Goal: Find specific page/section: Find specific page/section

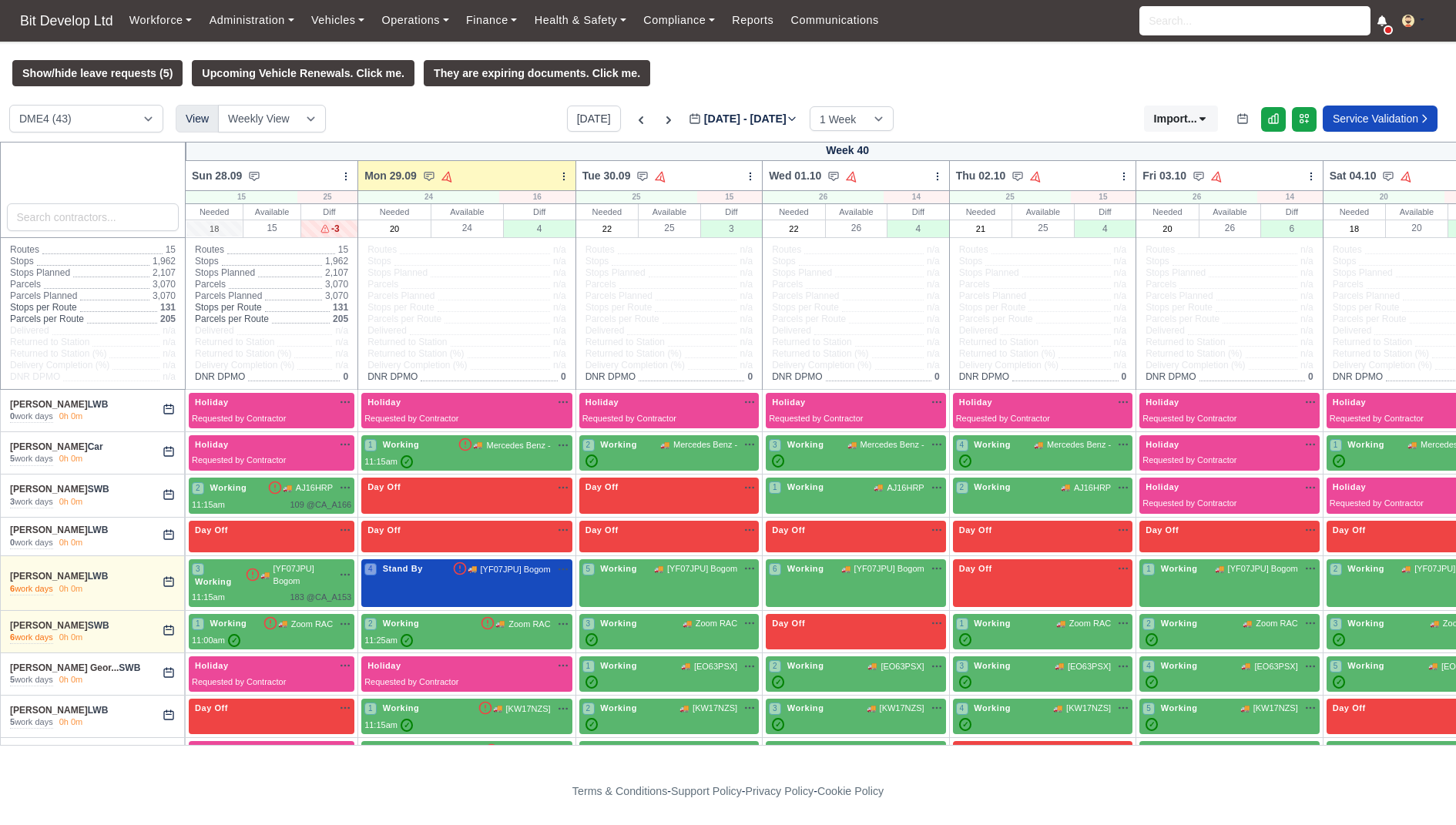
click at [712, 2] on div "Workforce Manpower Expiring Documents Leave Requests Daily Attendance Daily Tim…" at bounding box center [782, 21] width 1323 height 41
click at [782, 10] on link "Reports" at bounding box center [753, 21] width 59 height 30
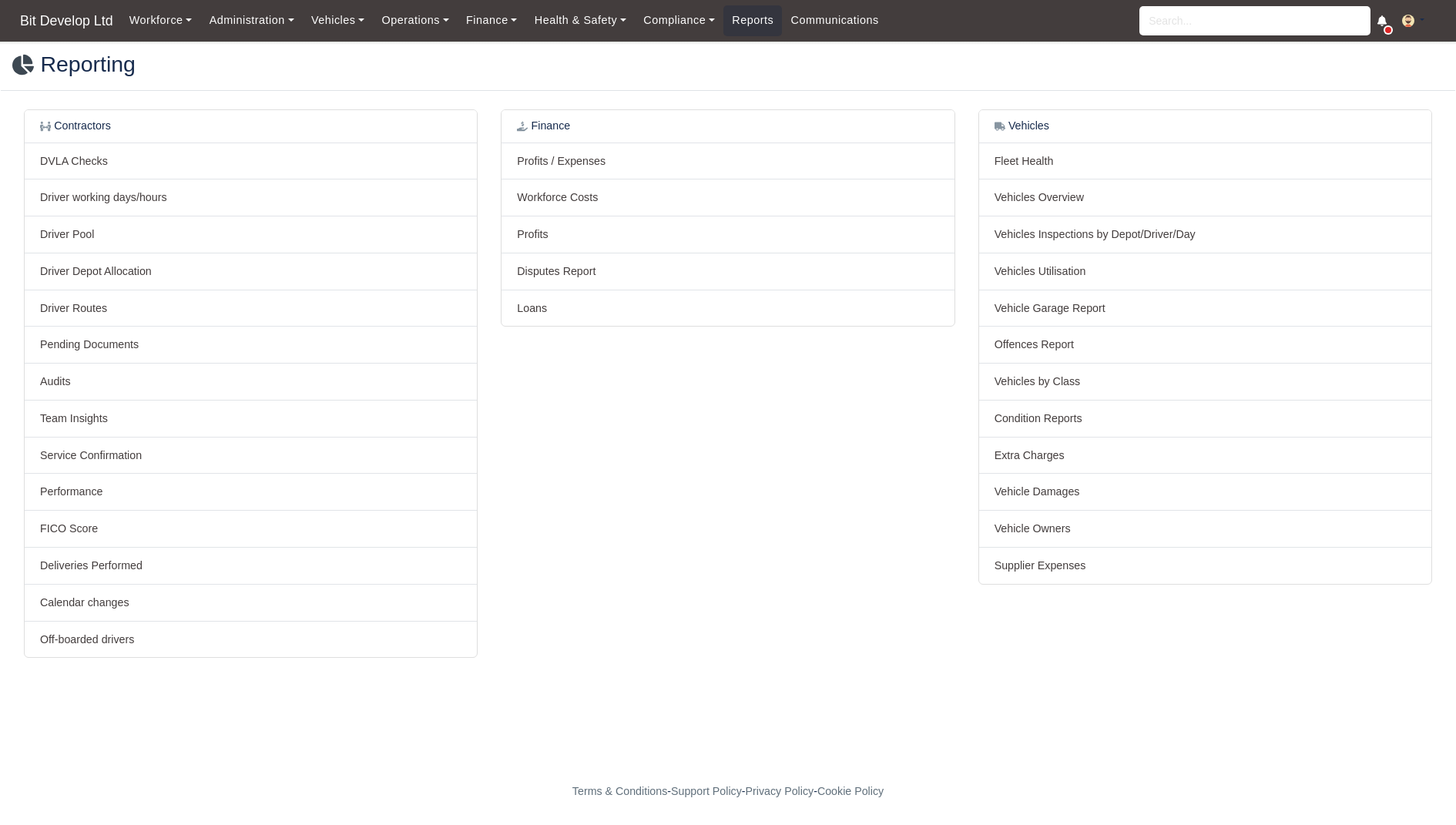
click at [708, 24] on link "Compliance" at bounding box center [679, 21] width 88 height 30
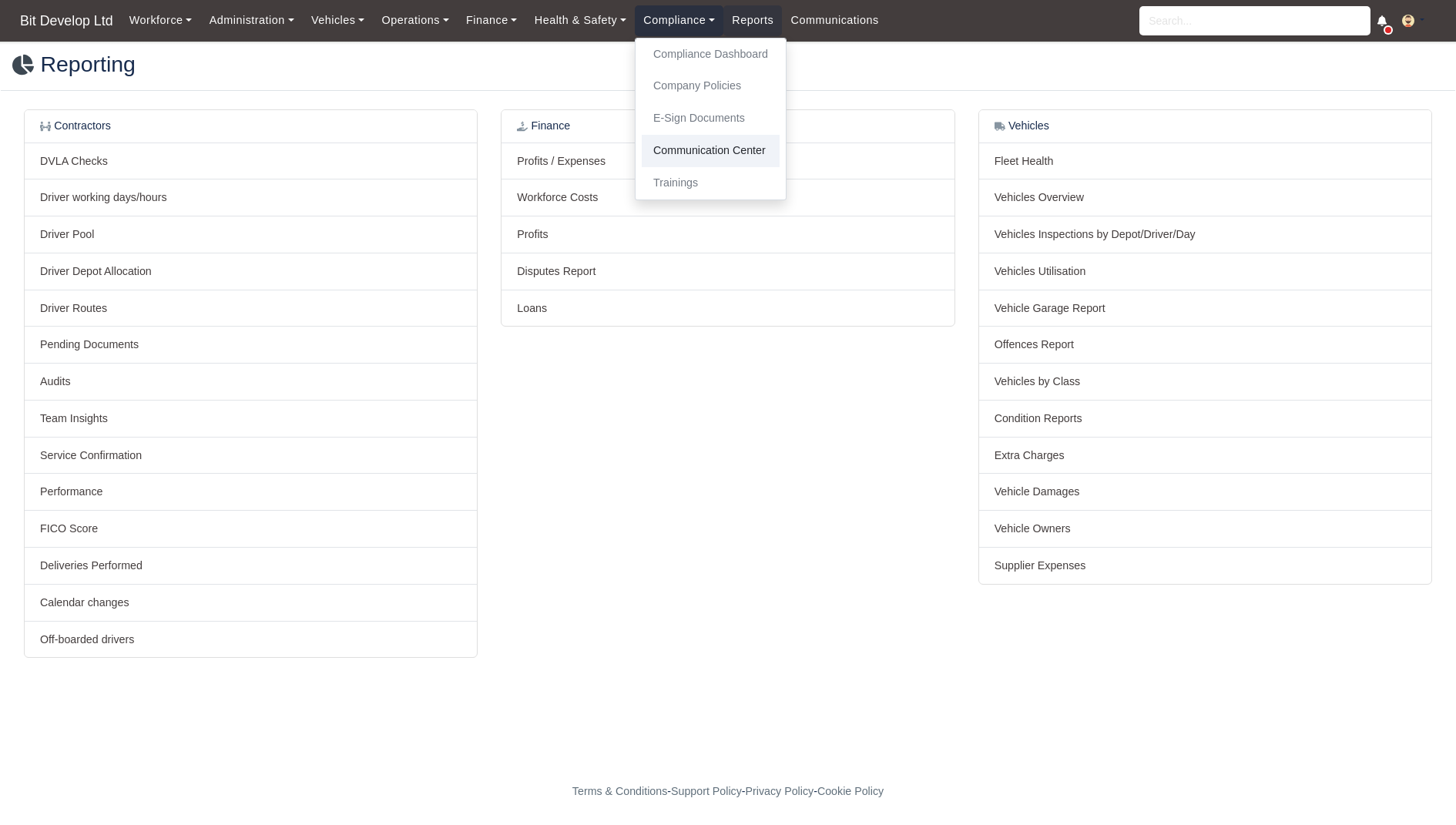
click at [723, 145] on link "Communication Center" at bounding box center [710, 151] width 138 height 32
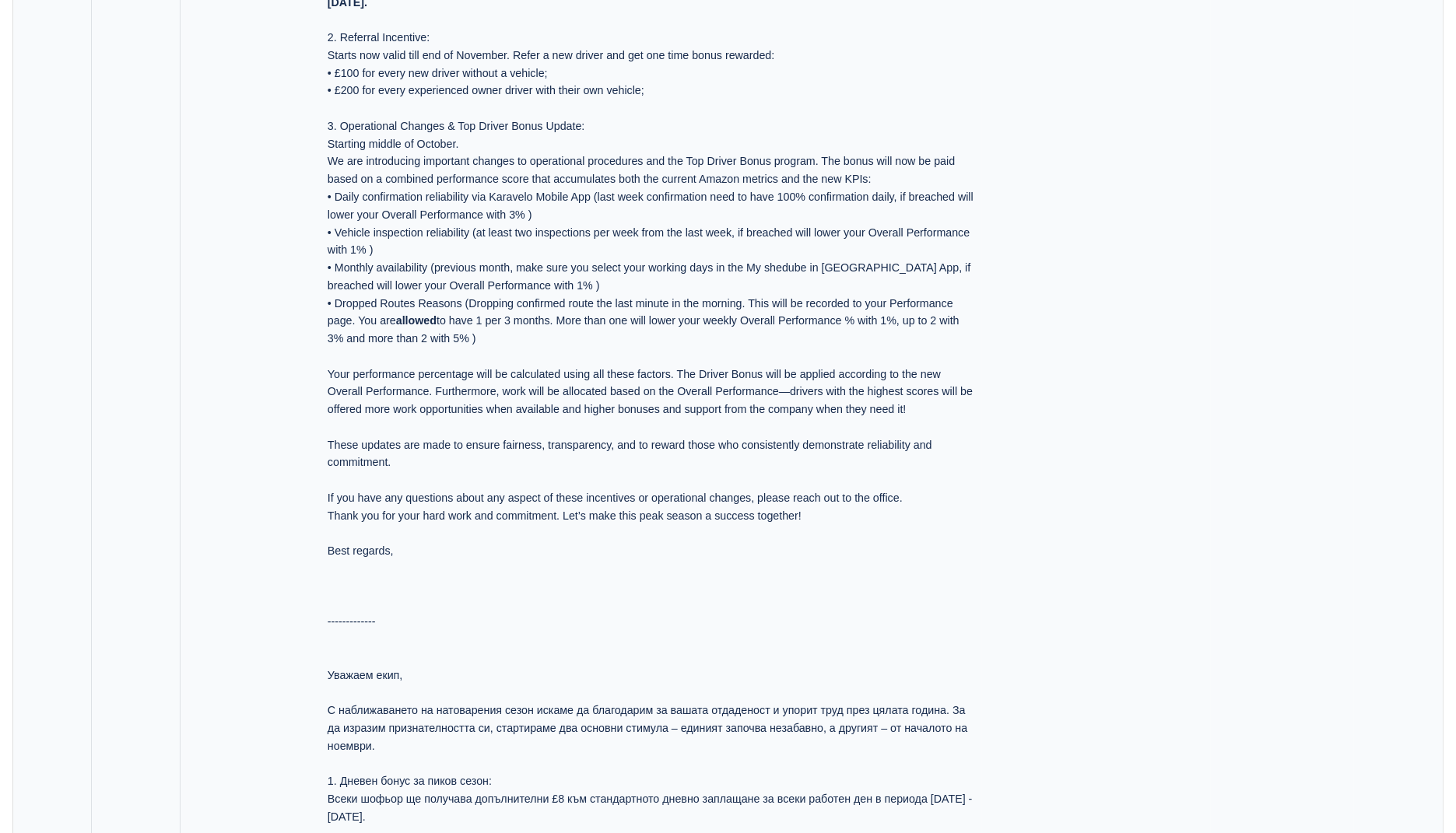
scroll to position [284, 0]
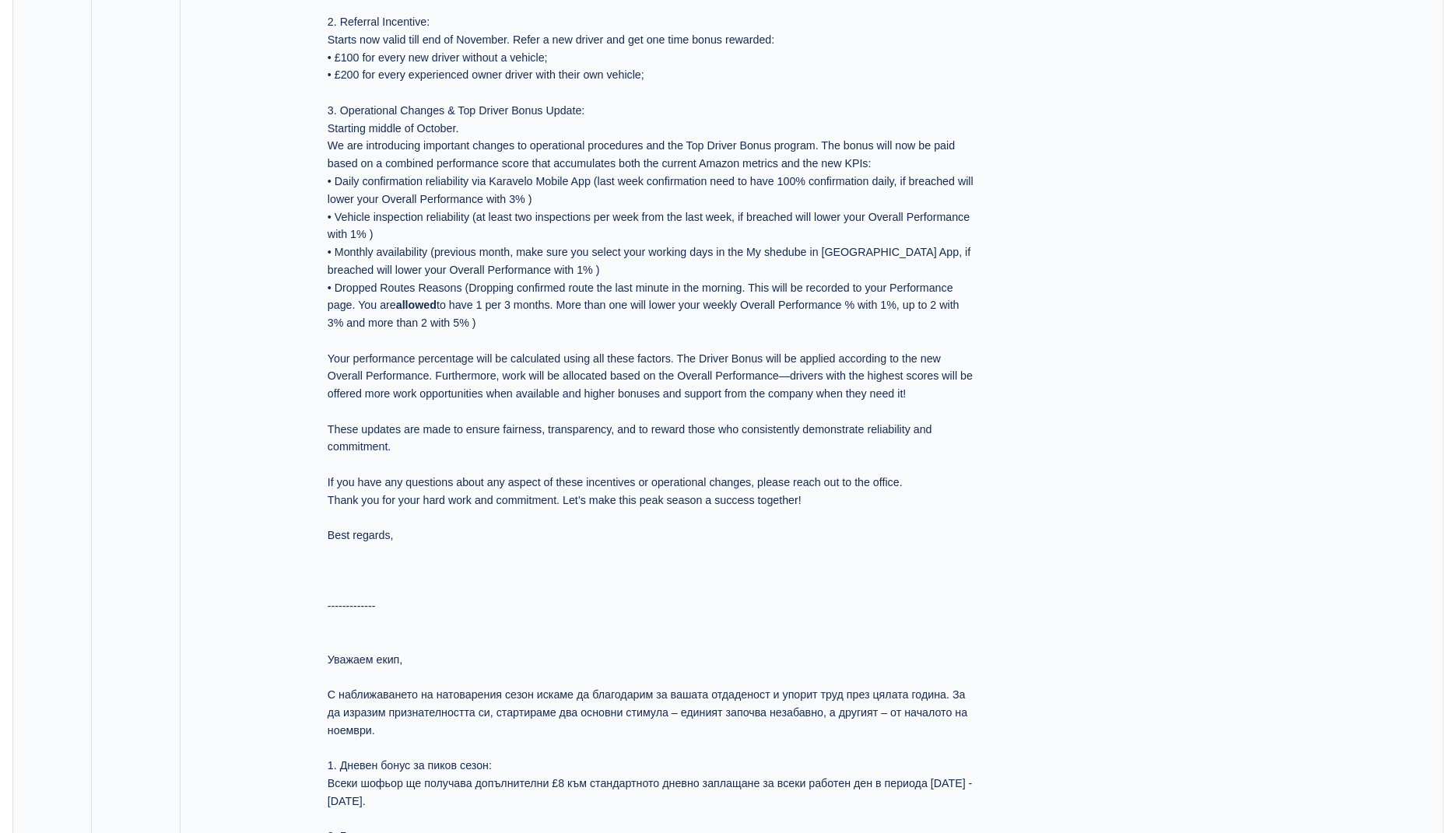
drag, startPoint x: 341, startPoint y: 123, endPoint x: 874, endPoint y: 328, distance: 571.1
copy tr "Dear Team, As we approach the busy peak season, we want to thank you for your d…"
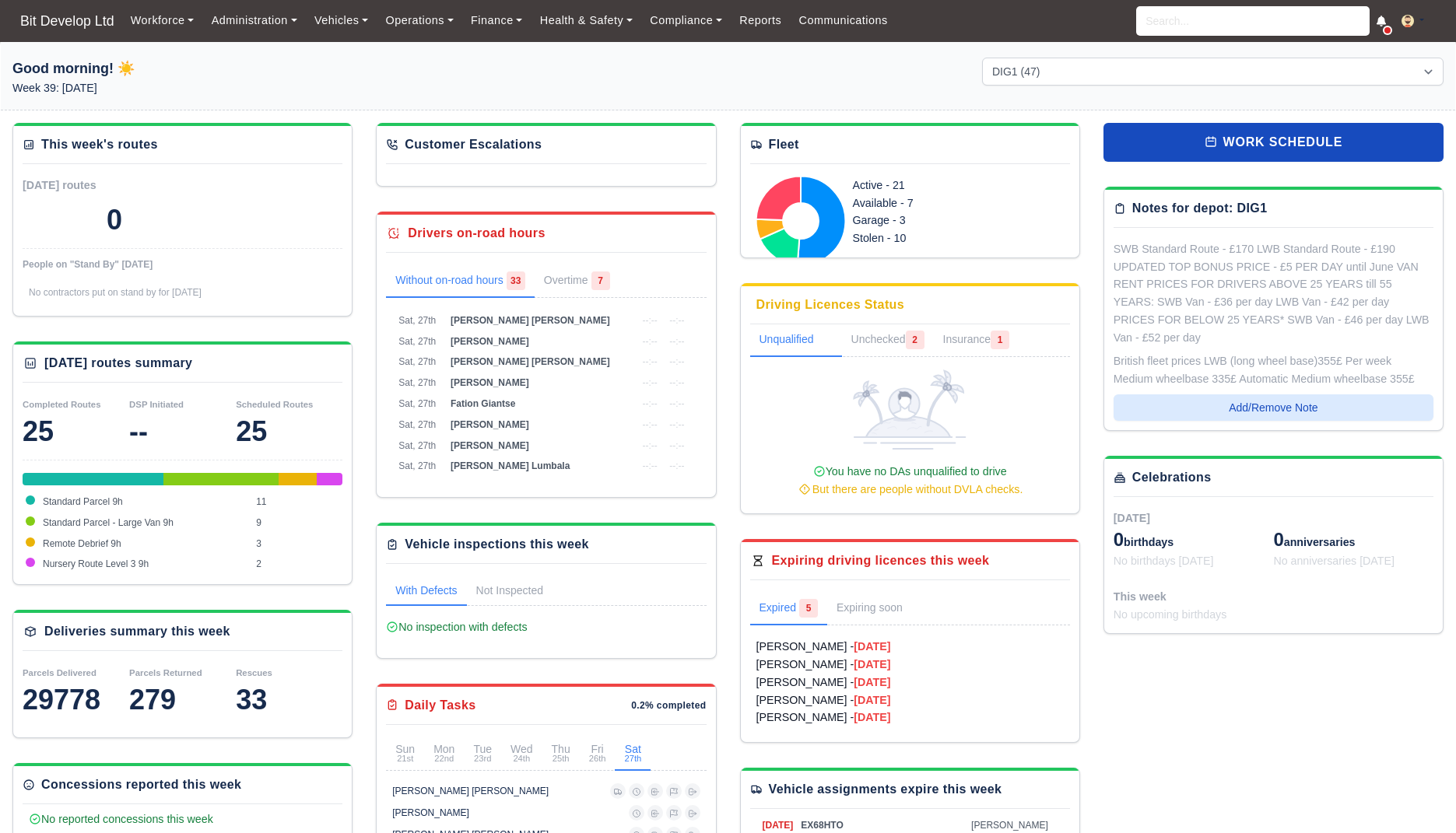
select select "2"
